Goal: Information Seeking & Learning: Learn about a topic

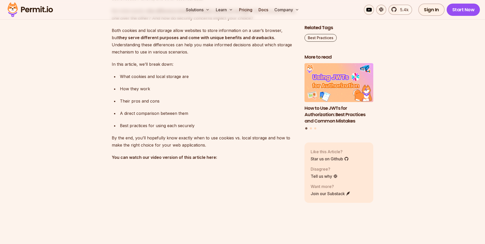
scroll to position [384, 0]
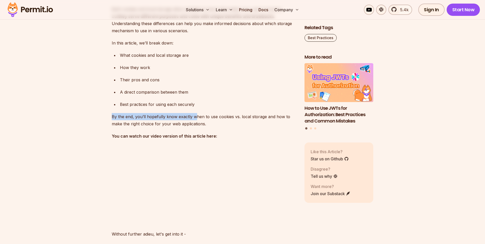
drag, startPoint x: 111, startPoint y: 115, endPoint x: 199, endPoint y: 114, distance: 87.2
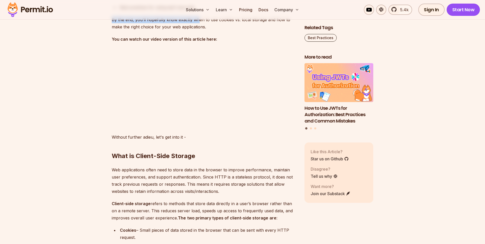
scroll to position [511, 0]
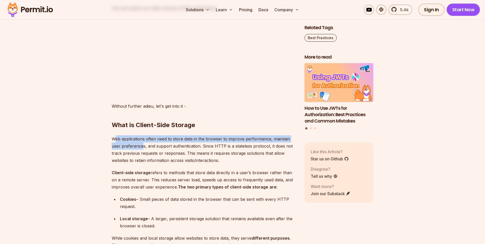
drag, startPoint x: 130, startPoint y: 140, endPoint x: 163, endPoint y: 147, distance: 33.7
click at [162, 147] on p "Web applications often need to store data in the browser to improve performance…" at bounding box center [204, 149] width 185 height 29
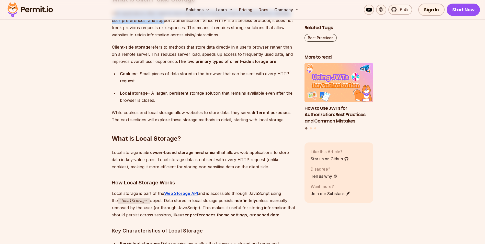
scroll to position [639, 0]
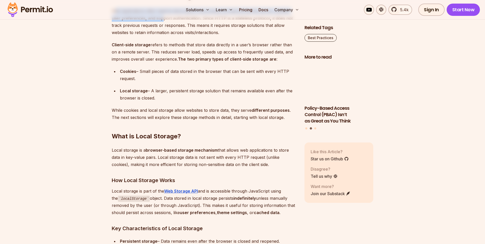
drag, startPoint x: 122, startPoint y: 74, endPoint x: 147, endPoint y: 77, distance: 24.4
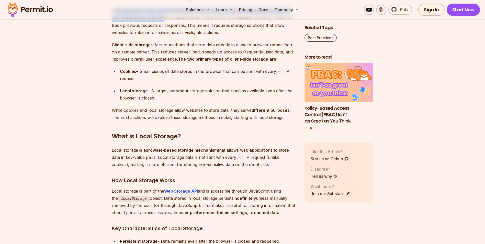
click at [147, 77] on div "Cookies – Small pieces of data stored in the browser that can be sent with ever…" at bounding box center [208, 75] width 176 height 14
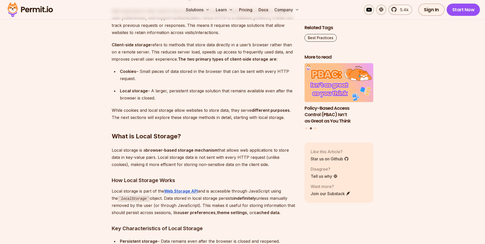
drag, startPoint x: 147, startPoint y: 77, endPoint x: 148, endPoint y: 86, distance: 9.0
click at [148, 86] on ul "Cookies – Small pieces of data stored in the browser that can be sent with ever…" at bounding box center [204, 85] width 185 height 34
click at [169, 82] on ul "Cookies – Small pieces of data stored in the browser that can be sent with ever…" at bounding box center [204, 85] width 185 height 34
drag, startPoint x: 143, startPoint y: 79, endPoint x: 121, endPoint y: 73, distance: 23.0
click at [121, 73] on div "Cookies – Small pieces of data stored in the browser that can be sent with ever…" at bounding box center [208, 75] width 176 height 14
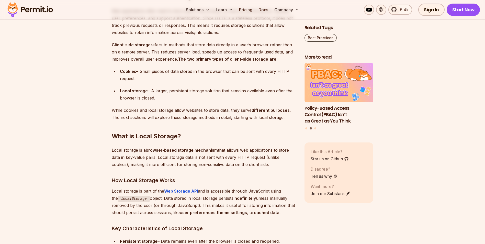
drag, startPoint x: 121, startPoint y: 73, endPoint x: 146, endPoint y: 89, distance: 30.1
click at [146, 88] on strong "Local storage" at bounding box center [134, 90] width 28 height 5
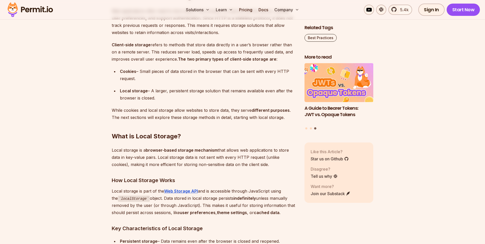
drag, startPoint x: 113, startPoint y: 151, endPoint x: 278, endPoint y: 163, distance: 165.1
click at [278, 163] on p "Local storage is a browser-based storage mechanism that allows web applications…" at bounding box center [204, 157] width 185 height 21
drag, startPoint x: 278, startPoint y: 163, endPoint x: 271, endPoint y: 165, distance: 7.0
click at [271, 165] on p "Local storage is a browser-based storage mechanism that allows web applications…" at bounding box center [204, 157] width 185 height 21
drag, startPoint x: 272, startPoint y: 163, endPoint x: 91, endPoint y: 154, distance: 181.7
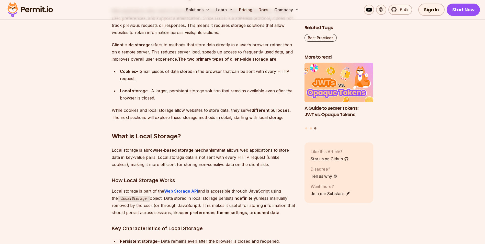
drag, startPoint x: 91, startPoint y: 154, endPoint x: 127, endPoint y: 174, distance: 40.8
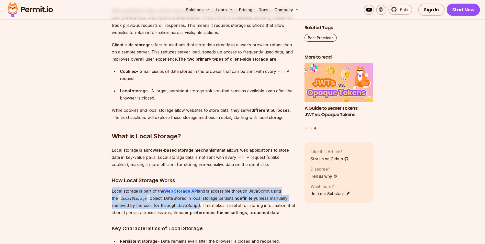
drag, startPoint x: 113, startPoint y: 191, endPoint x: 197, endPoint y: 207, distance: 85.4
click at [197, 207] on p "Local storage is part of the Web Storage API and is accessible through JavaScri…" at bounding box center [204, 201] width 185 height 29
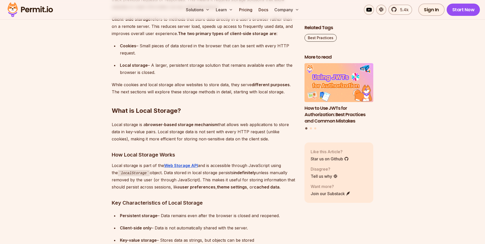
click at [197, 207] on h3 "Key Characteristics of Local Storage" at bounding box center [204, 203] width 185 height 8
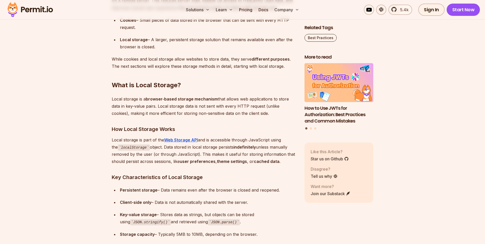
drag, startPoint x: 159, startPoint y: 188, endPoint x: 293, endPoint y: 190, distance: 134.3
click at [293, 190] on div "Persistent storage – Data remains even after the browser is closed and reopened." at bounding box center [208, 189] width 176 height 7
drag, startPoint x: 293, startPoint y: 190, endPoint x: 282, endPoint y: 200, distance: 14.9
click at [282, 200] on div "Client-side only – Data is not automatically shared with the server." at bounding box center [208, 202] width 176 height 7
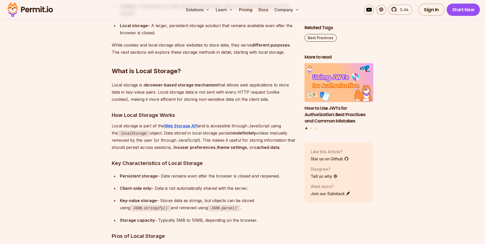
scroll to position [716, 0]
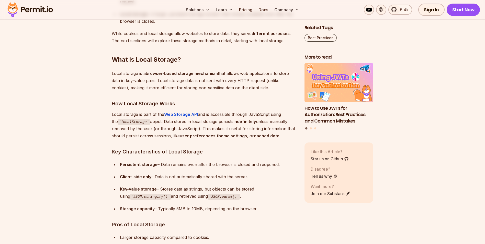
click at [200, 164] on div "Persistent storage – Data remains even after the browser is closed and reopened." at bounding box center [208, 164] width 176 height 7
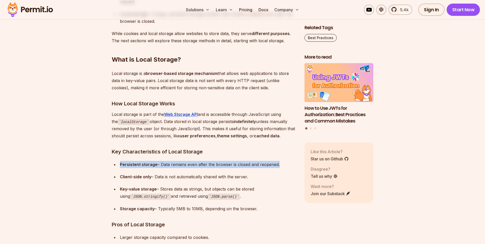
click at [200, 164] on div "Persistent storage – Data remains even after the browser is closed and reopened." at bounding box center [208, 164] width 176 height 7
drag, startPoint x: 200, startPoint y: 164, endPoint x: 198, endPoint y: 170, distance: 5.7
click at [198, 170] on ul "Persistent storage – Data remains even after the browser is closed and reopened…" at bounding box center [204, 186] width 185 height 51
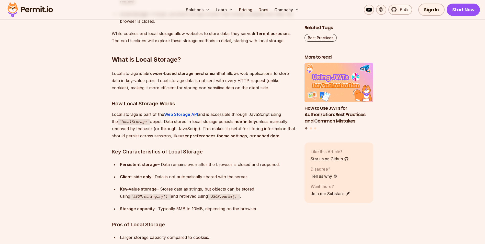
click at [126, 164] on strong "Persistent storage" at bounding box center [139, 164] width 38 height 5
drag, startPoint x: 126, startPoint y: 164, endPoint x: 145, endPoint y: 175, distance: 22.2
click at [145, 175] on strong "Client-side only" at bounding box center [135, 176] width 31 height 5
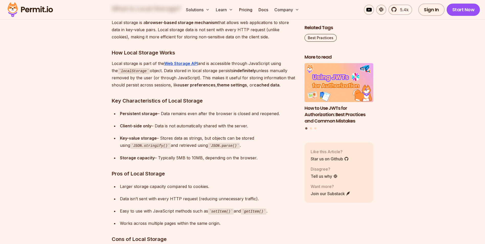
scroll to position [767, 0]
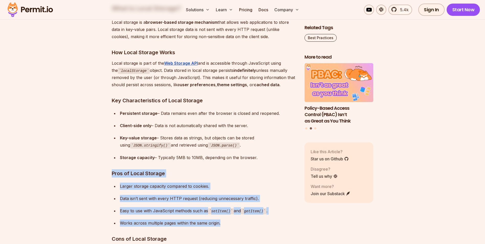
drag, startPoint x: 111, startPoint y: 173, endPoint x: 262, endPoint y: 219, distance: 158.1
click at [262, 220] on div "Works across multiple pages within the same origin." at bounding box center [208, 222] width 176 height 7
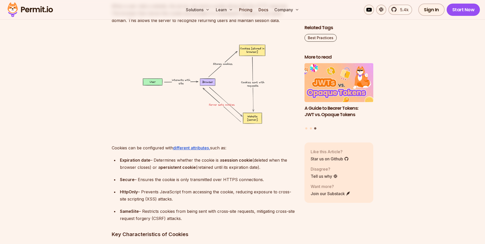
scroll to position [1304, 0]
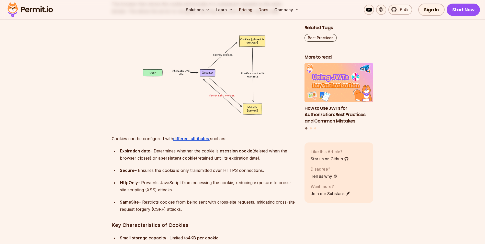
drag, startPoint x: 114, startPoint y: 138, endPoint x: 245, endPoint y: 139, distance: 131.2
click at [245, 139] on p "Cookies can be configured with different attributes, such as:" at bounding box center [204, 138] width 185 height 7
drag, startPoint x: 245, startPoint y: 139, endPoint x: 230, endPoint y: 151, distance: 19.2
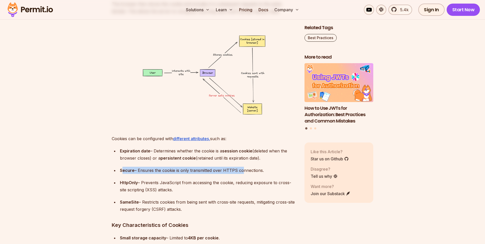
drag, startPoint x: 122, startPoint y: 169, endPoint x: 242, endPoint y: 171, distance: 120.5
click at [242, 171] on div "Secure – Ensures the cookie is only transmitted over HTTPS connections." at bounding box center [208, 170] width 176 height 7
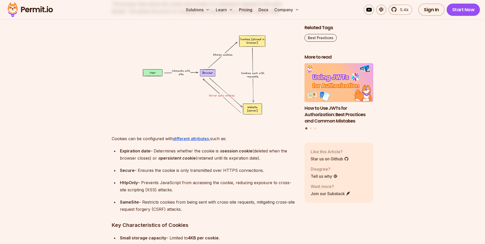
drag, startPoint x: 242, startPoint y: 171, endPoint x: 234, endPoint y: 183, distance: 14.3
click at [239, 182] on div "HttpOnly – Prevents JavaScript from accessing the cookie, reducing exposure to …" at bounding box center [208, 186] width 176 height 14
drag, startPoint x: 122, startPoint y: 183, endPoint x: 129, endPoint y: 182, distance: 7.5
click at [129, 182] on strong "HttpOnly" at bounding box center [129, 182] width 18 height 5
drag, startPoint x: 130, startPoint y: 182, endPoint x: 158, endPoint y: 189, distance: 29.0
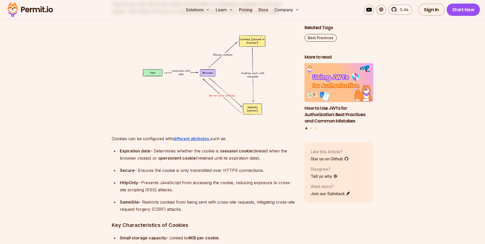
click at [158, 189] on div "HttpOnly – Prevents JavaScript from accessing the cookie, reducing exposure to …" at bounding box center [208, 186] width 176 height 14
drag, startPoint x: 143, startPoint y: 181, endPoint x: 172, endPoint y: 183, distance: 29.0
click at [172, 183] on div "HttpOnly – Prevents JavaScript from accessing the cookie, reducing exposure to …" at bounding box center [208, 186] width 176 height 14
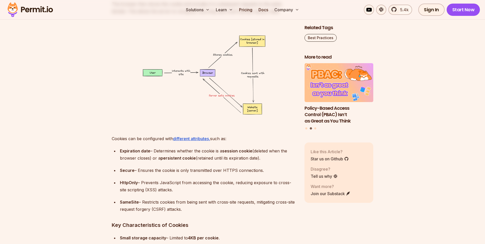
drag, startPoint x: 172, startPoint y: 183, endPoint x: 175, endPoint y: 190, distance: 7.1
click at [175, 190] on div "HttpOnly – Prevents JavaScript from accessing the cookie, reducing exposure to …" at bounding box center [208, 186] width 176 height 14
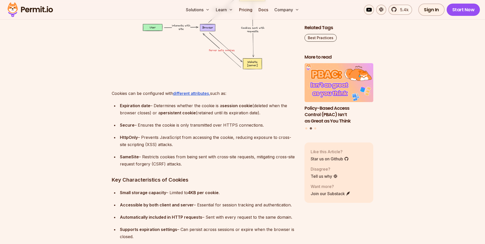
scroll to position [1355, 0]
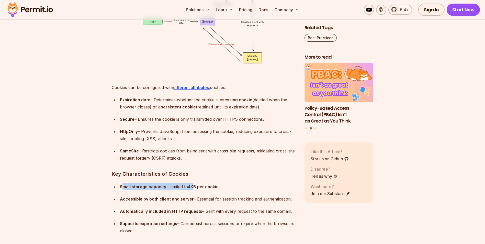
drag, startPoint x: 122, startPoint y: 187, endPoint x: 198, endPoint y: 187, distance: 75.2
click at [198, 187] on div "Small storage capacity – Limited to 4KB per cookie ." at bounding box center [208, 186] width 176 height 7
drag, startPoint x: 198, startPoint y: 187, endPoint x: 181, endPoint y: 196, distance: 19.0
click at [181, 196] on div "Accessible by both client and server – Essential for session tracking and authe…" at bounding box center [208, 198] width 176 height 7
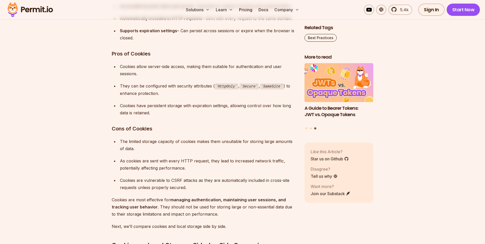
scroll to position [1560, 0]
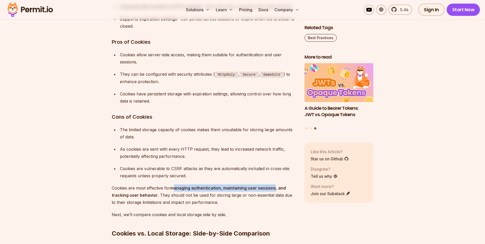
drag, startPoint x: 173, startPoint y: 188, endPoint x: 274, endPoint y: 188, distance: 100.5
click at [274, 188] on strong "managing authentication, maintaining user sessions, and tracking user behavior" at bounding box center [199, 191] width 174 height 12
drag, startPoint x: 274, startPoint y: 188, endPoint x: 230, endPoint y: 196, distance: 44.6
click at [231, 196] on p "Cookies are most effective for managing authentication, maintaining user sessio…" at bounding box center [204, 194] width 185 height 21
drag, startPoint x: 223, startPoint y: 188, endPoint x: 272, endPoint y: 187, distance: 48.6
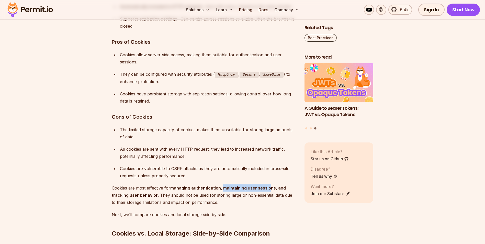
click at [272, 187] on strong "managing authentication, maintaining user sessions, and tracking user behavior" at bounding box center [199, 191] width 174 height 12
drag, startPoint x: 272, startPoint y: 187, endPoint x: 265, endPoint y: 196, distance: 11.8
click at [265, 196] on p "Cookies are most effective for managing authentication, maintaining user sessio…" at bounding box center [204, 194] width 185 height 21
drag, startPoint x: 177, startPoint y: 196, endPoint x: 250, endPoint y: 197, distance: 73.1
click at [250, 197] on p "Cookies are most effective for managing authentication, maintaining user sessio…" at bounding box center [204, 194] width 185 height 21
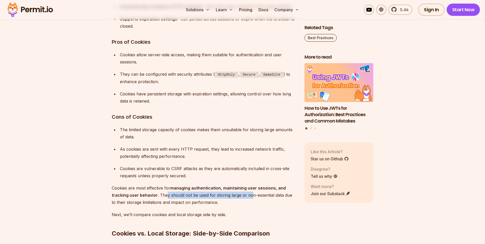
click at [225, 197] on p "Cookies are most effective for managing authentication, maintaining user sessio…" at bounding box center [204, 194] width 185 height 21
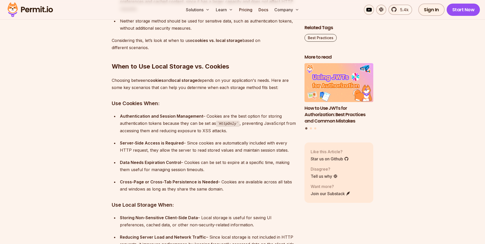
scroll to position [2020, 0]
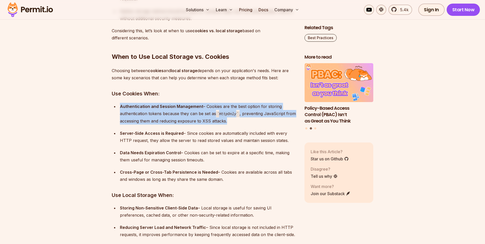
drag, startPoint x: 120, startPoint y: 107, endPoint x: 242, endPoint y: 119, distance: 122.2
click at [242, 119] on li "Authentication and Session Management – Cookies are the best option for storing…" at bounding box center [207, 114] width 178 height 22
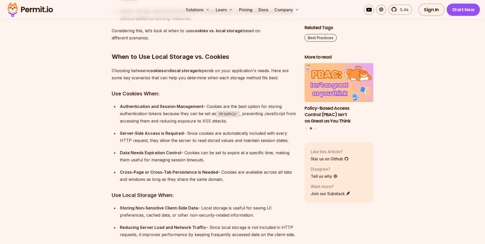
drag, startPoint x: 242, startPoint y: 119, endPoint x: 228, endPoint y: 129, distance: 17.0
click at [238, 128] on ul "Authentication and Session Management – Cookies are the best option for storing…" at bounding box center [204, 143] width 185 height 80
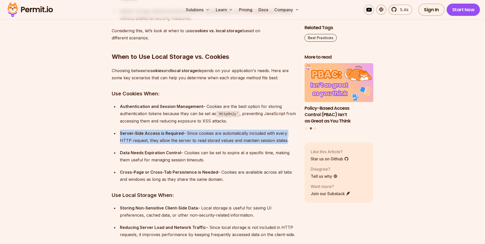
drag, startPoint x: 120, startPoint y: 133, endPoint x: 283, endPoint y: 139, distance: 163.0
click at [283, 139] on div "Server-Side Access is Required – Since cookies are automatically included with …" at bounding box center [208, 137] width 176 height 14
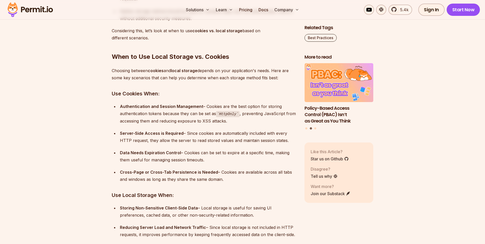
drag, startPoint x: 283, startPoint y: 139, endPoint x: 236, endPoint y: 150, distance: 48.6
click at [236, 150] on div "Data Needs Expiration Control – Cookies can be set to expire at a specific time…" at bounding box center [208, 156] width 176 height 14
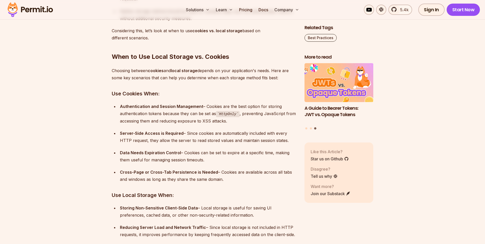
drag, startPoint x: 118, startPoint y: 152, endPoint x: 205, endPoint y: 158, distance: 87.1
click at [205, 158] on li "Data Needs Expiration Control – Cookies can be set to expire at a specific time…" at bounding box center [207, 156] width 178 height 14
drag, startPoint x: 205, startPoint y: 158, endPoint x: 210, endPoint y: 167, distance: 10.8
click at [210, 167] on ul "Authentication and Session Management – Cookies are the best option for storing…" at bounding box center [204, 143] width 185 height 80
click at [205, 173] on strong "Cross-Page or Cross-Tab Persistence is Needed" at bounding box center [169, 172] width 98 height 5
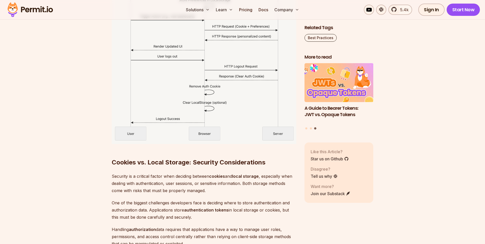
scroll to position [2404, 0]
drag, startPoint x: 114, startPoint y: 161, endPoint x: 167, endPoint y: 161, distance: 54.0
click at [167, 161] on h2 "Cookies vs. Local Storage: Security Considerations" at bounding box center [204, 152] width 185 height 29
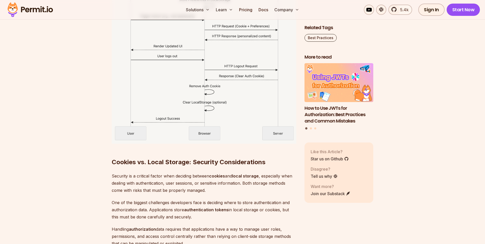
drag, startPoint x: 167, startPoint y: 161, endPoint x: 154, endPoint y: 172, distance: 16.9
click at [154, 172] on p "Security is a critical factor when deciding between cookies and local storage ,…" at bounding box center [204, 182] width 185 height 21
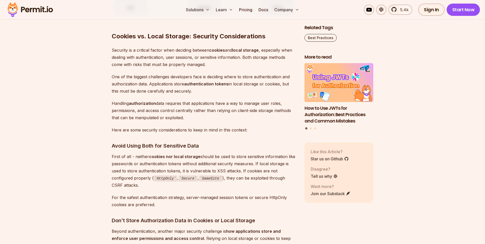
scroll to position [2531, 0]
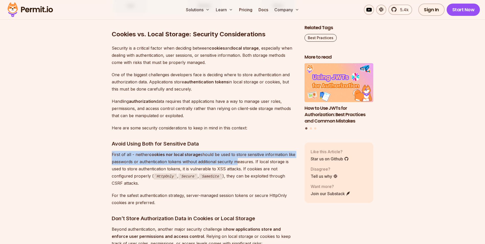
drag, startPoint x: 112, startPoint y: 154, endPoint x: 235, endPoint y: 163, distance: 123.6
click at [235, 163] on p "First of all - neither cookies nor local storage should be used to store sensit…" at bounding box center [204, 169] width 185 height 36
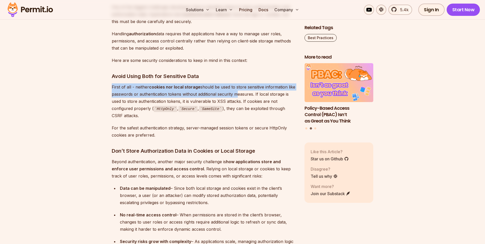
scroll to position [2608, 0]
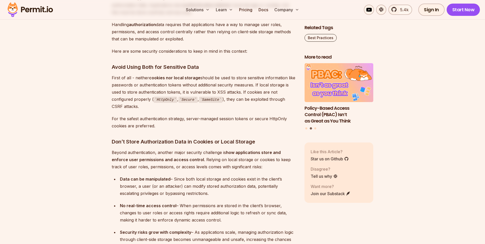
click at [160, 153] on p "Beyond authentication, another major security challenge is how applications sto…" at bounding box center [204, 159] width 185 height 21
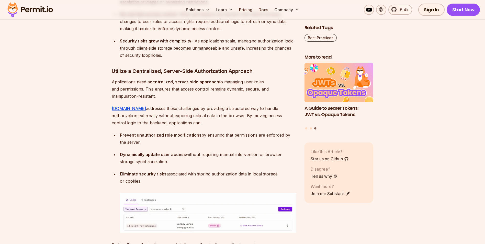
scroll to position [2787, 0]
